Goal: Navigation & Orientation: Find specific page/section

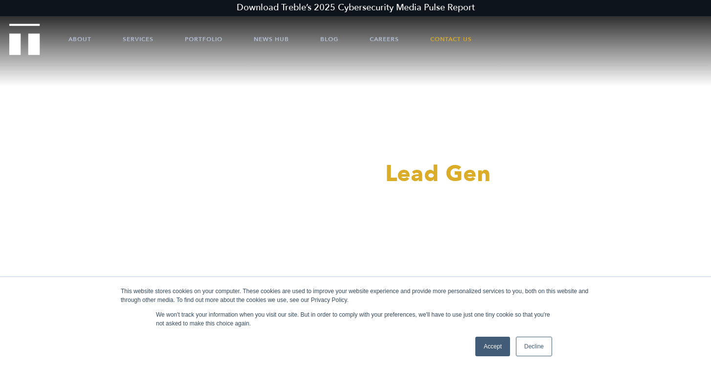
click at [485, 343] on link "Accept" at bounding box center [493, 347] width 35 height 20
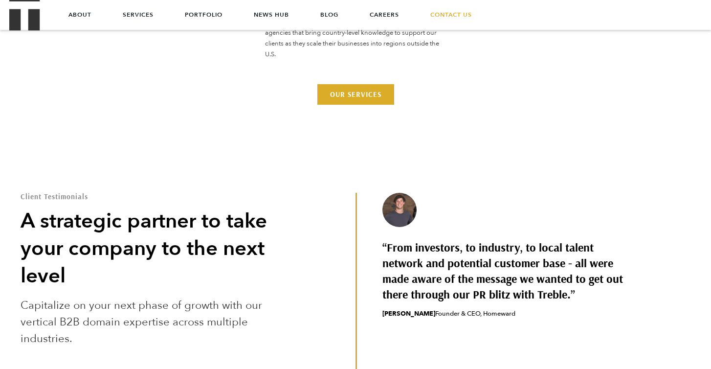
scroll to position [2393, 0]
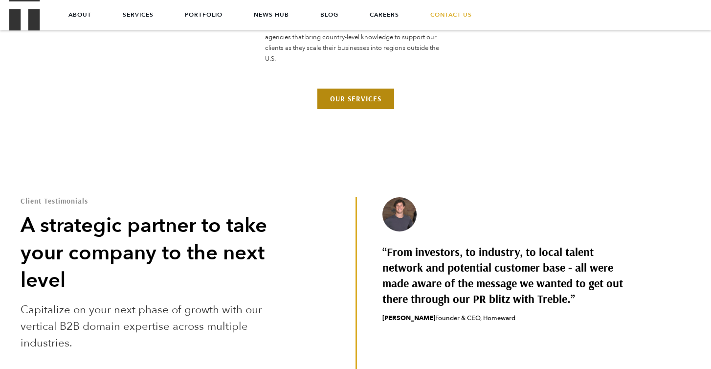
click at [333, 100] on link "Our Services" at bounding box center [356, 99] width 77 height 21
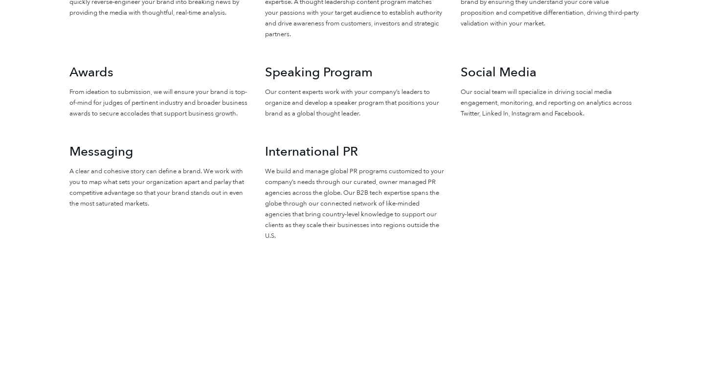
scroll to position [1187, 0]
